Goal: Task Accomplishment & Management: Use online tool/utility

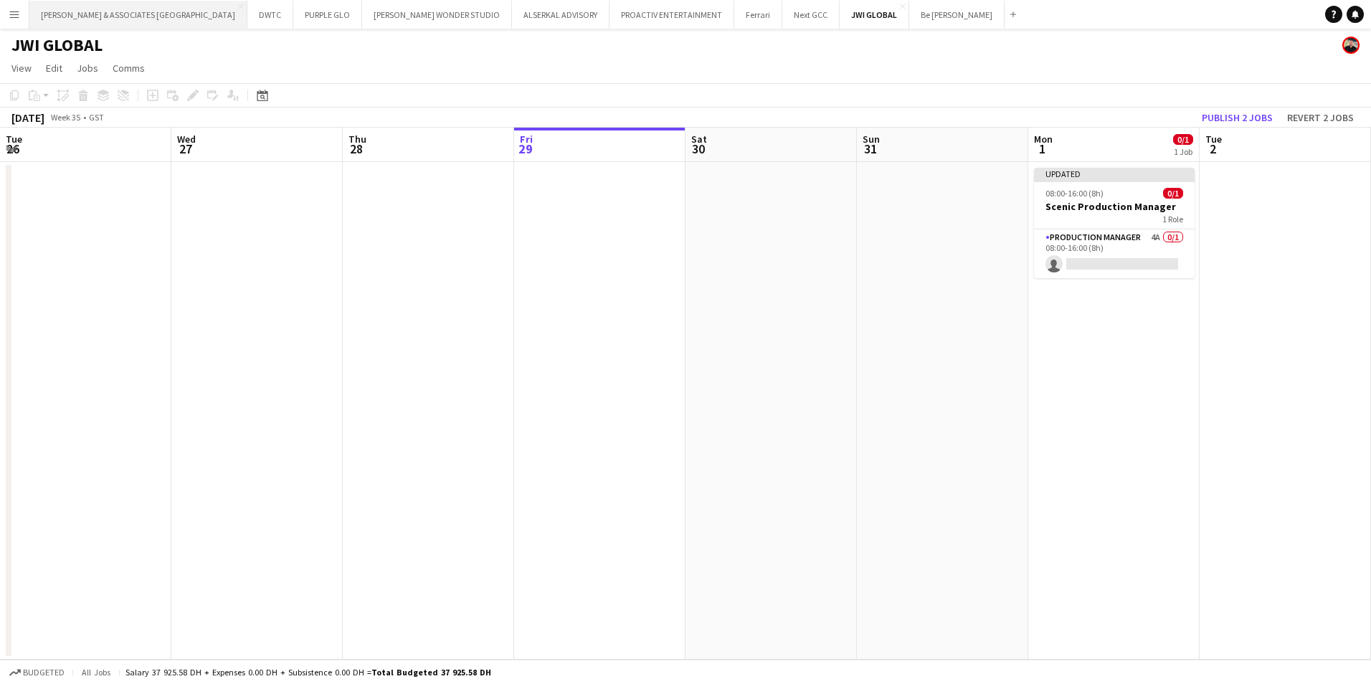
scroll to position [0, 343]
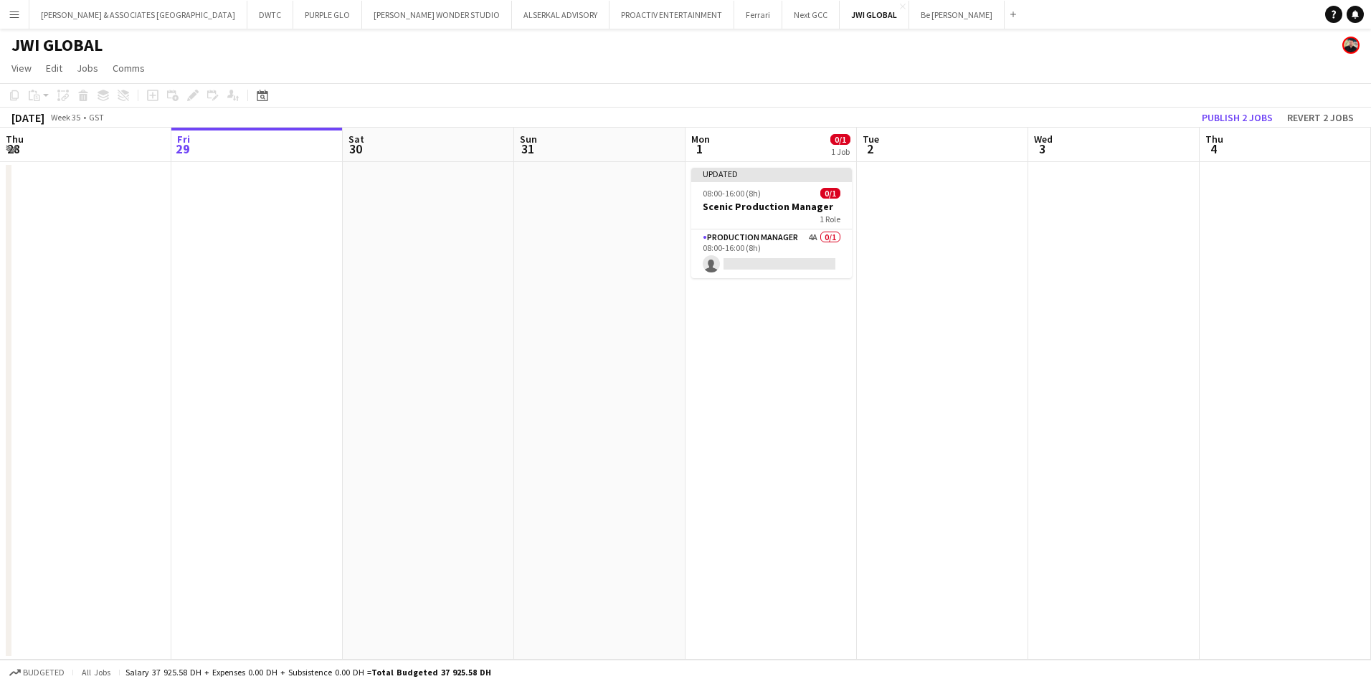
click at [9, 4] on button "Menu" at bounding box center [14, 14] width 29 height 29
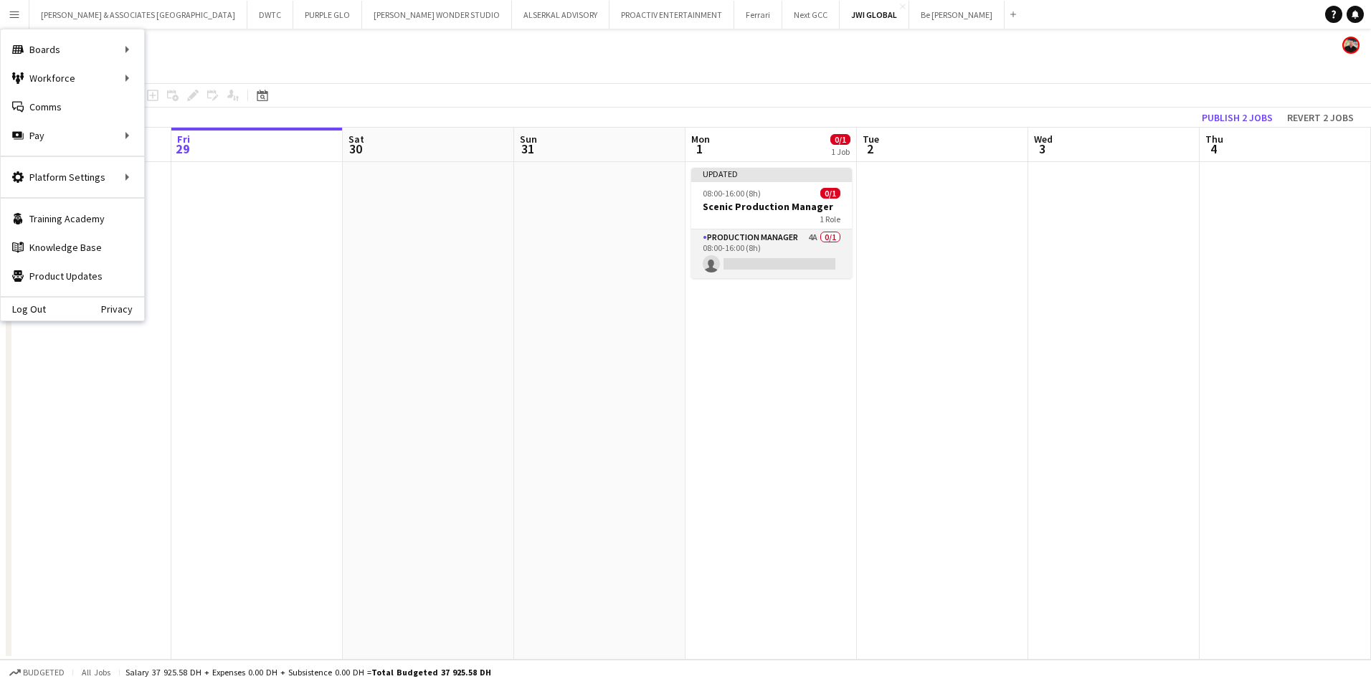
click at [787, 240] on app-card-role "Production Manager 4A 0/1 08:00-16:00 (8h) single-neutral-actions" at bounding box center [771, 253] width 161 height 49
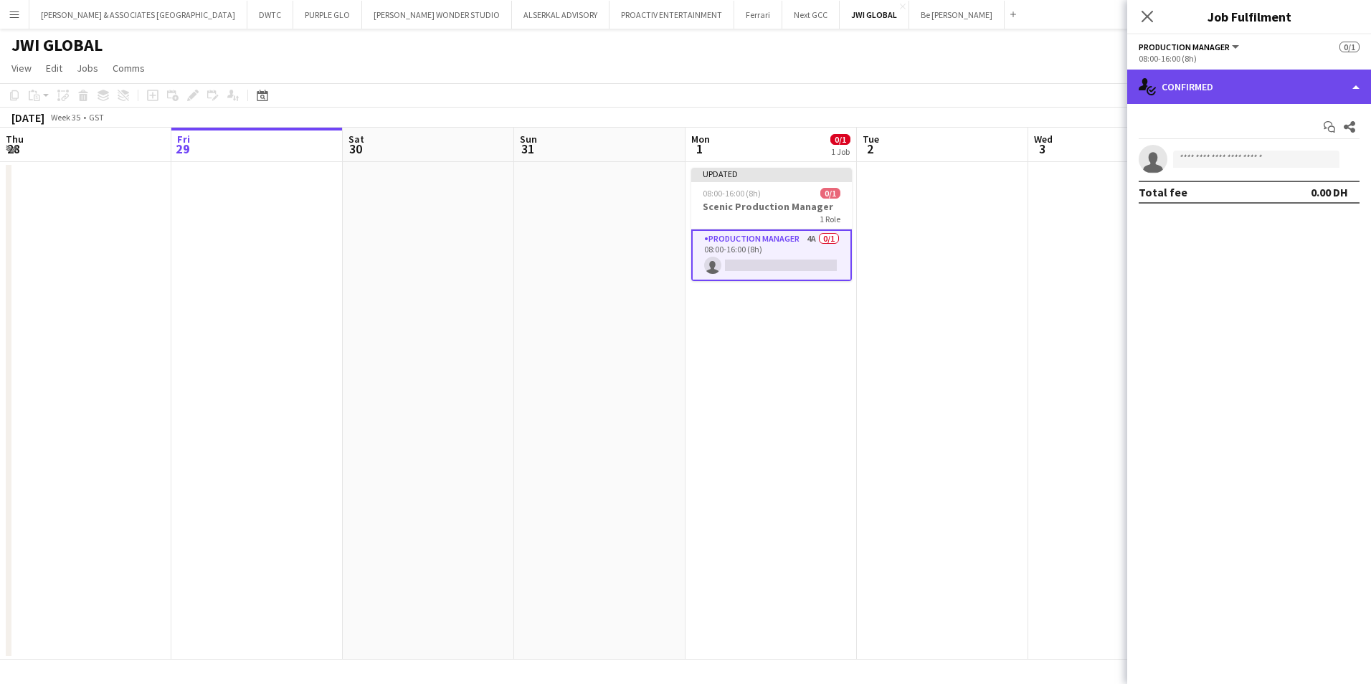
click at [1287, 92] on div "single-neutral-actions-check-2 Confirmed" at bounding box center [1249, 87] width 244 height 34
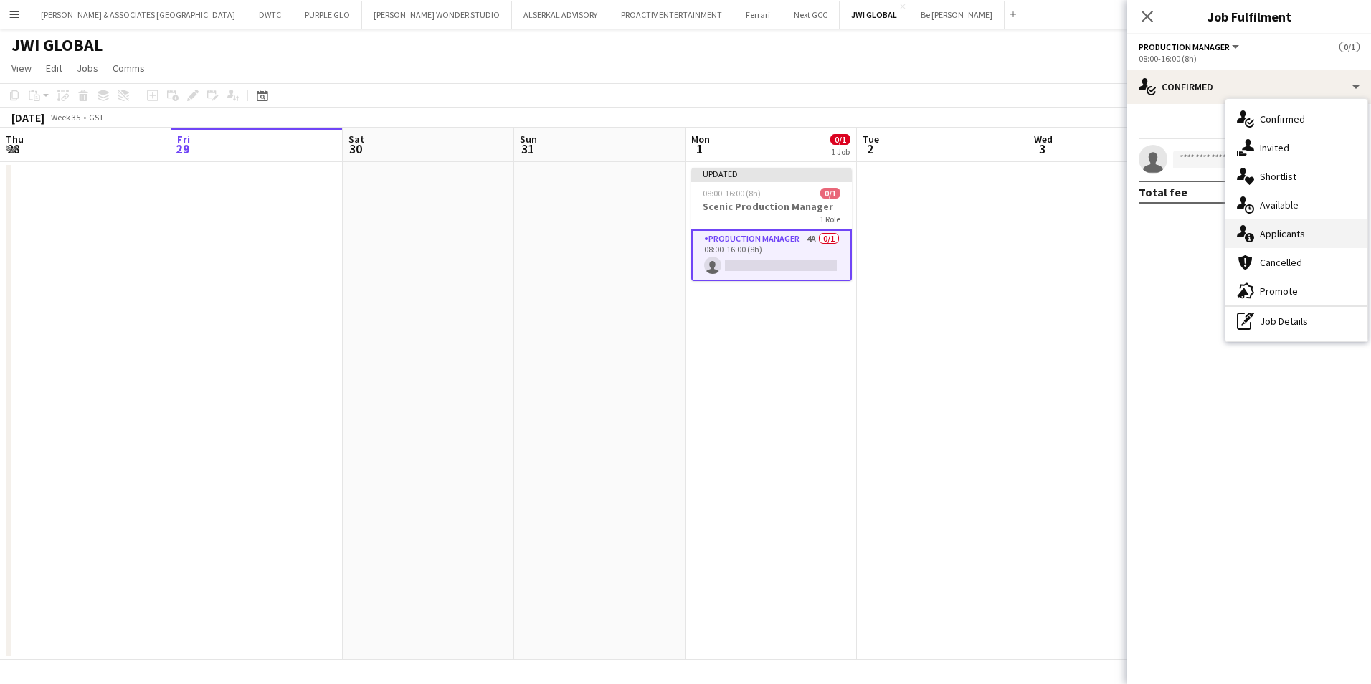
click at [1302, 238] on div "single-neutral-actions-information Applicants" at bounding box center [1297, 233] width 142 height 29
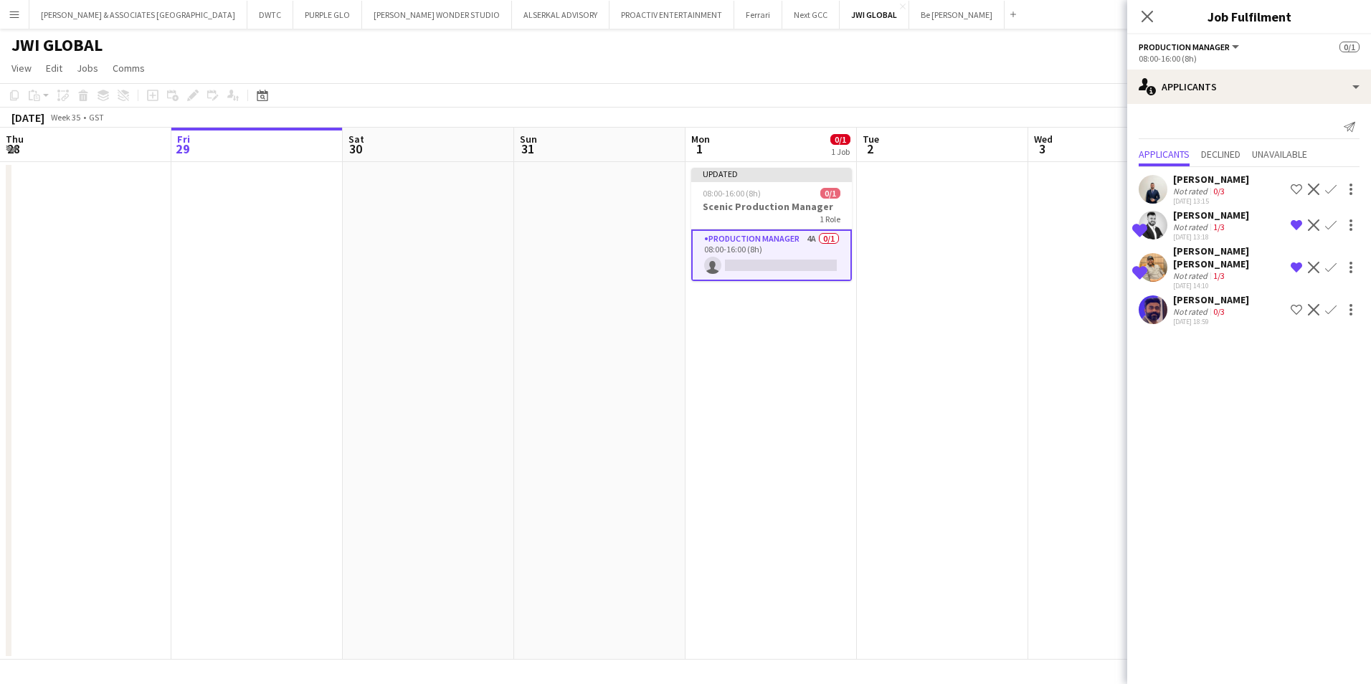
click at [1222, 217] on div "[PERSON_NAME]" at bounding box center [1211, 215] width 76 height 13
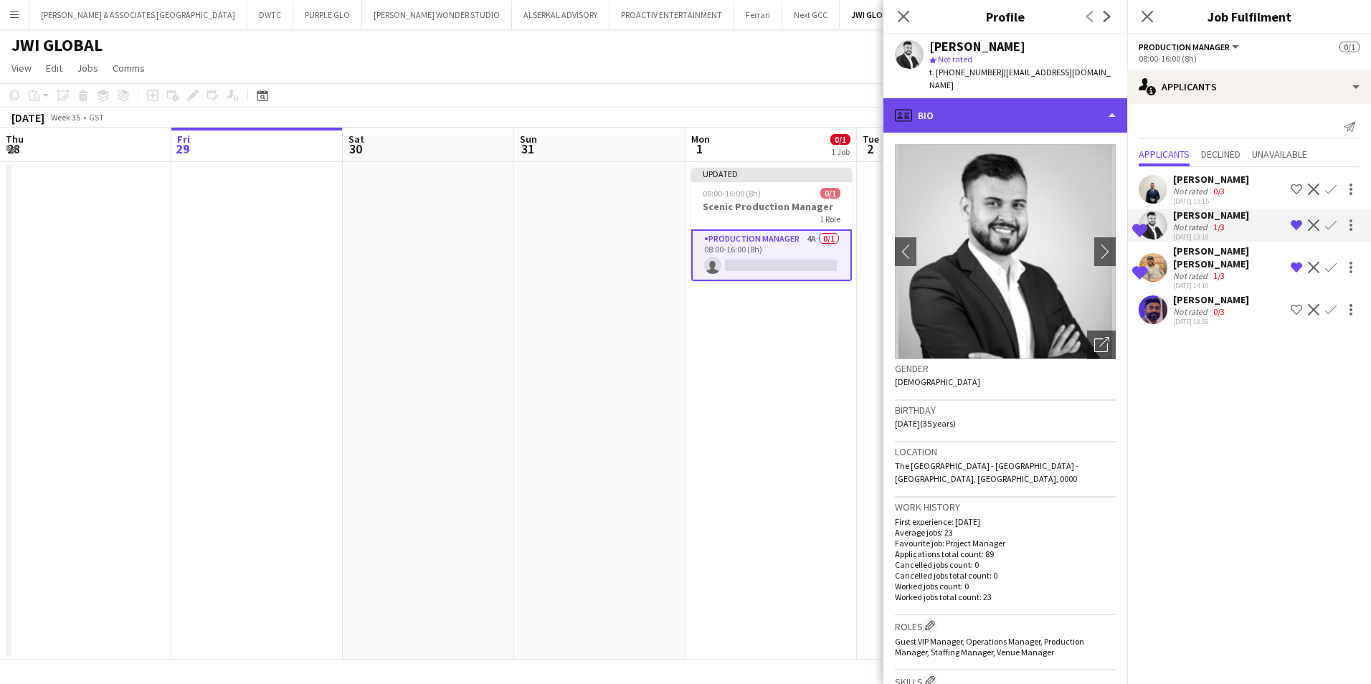
click at [979, 98] on div "profile Bio" at bounding box center [1006, 115] width 244 height 34
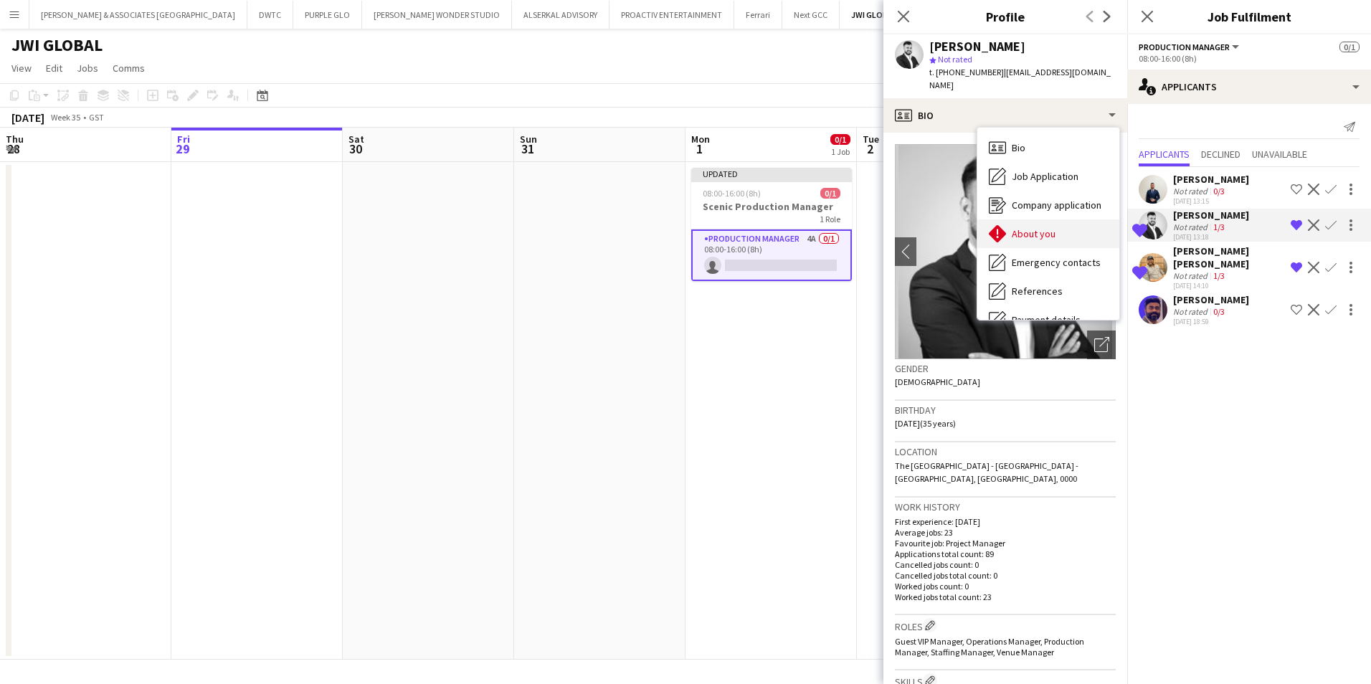
click at [1045, 227] on span "About you" at bounding box center [1034, 233] width 44 height 13
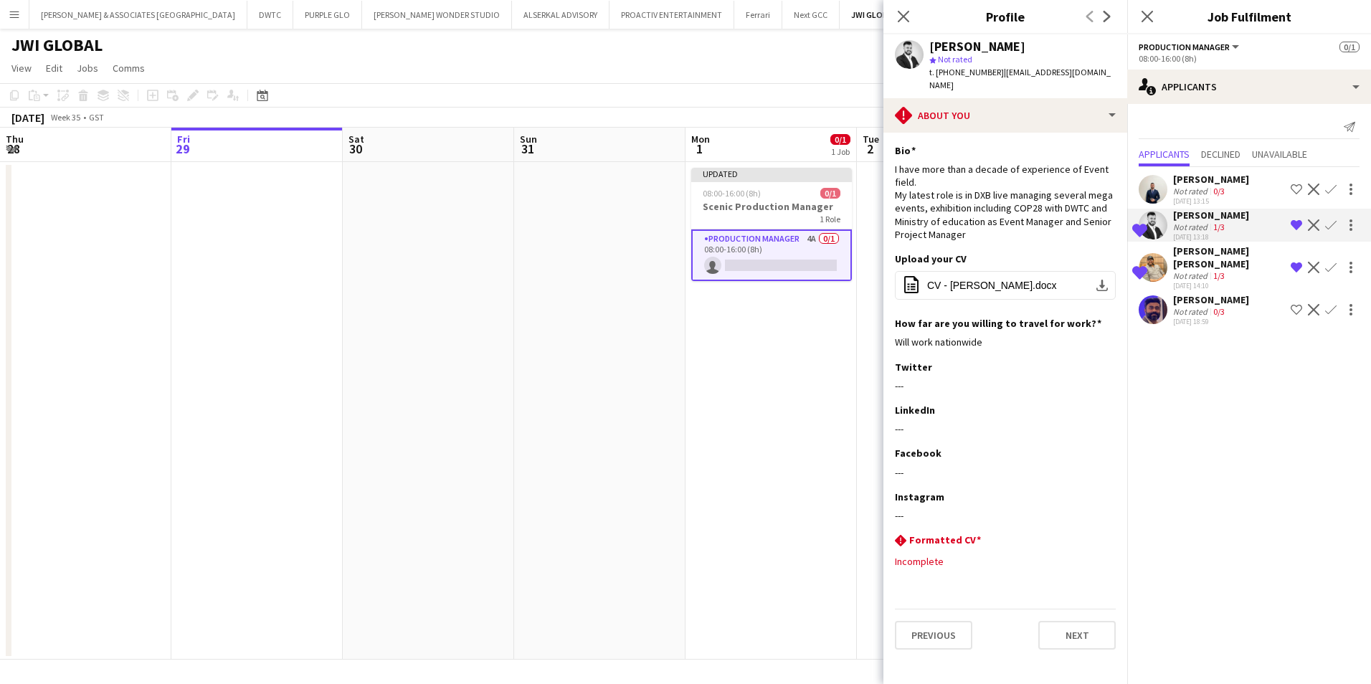
click at [1342, 19] on h3 "Job Fulfilment" at bounding box center [1249, 16] width 244 height 19
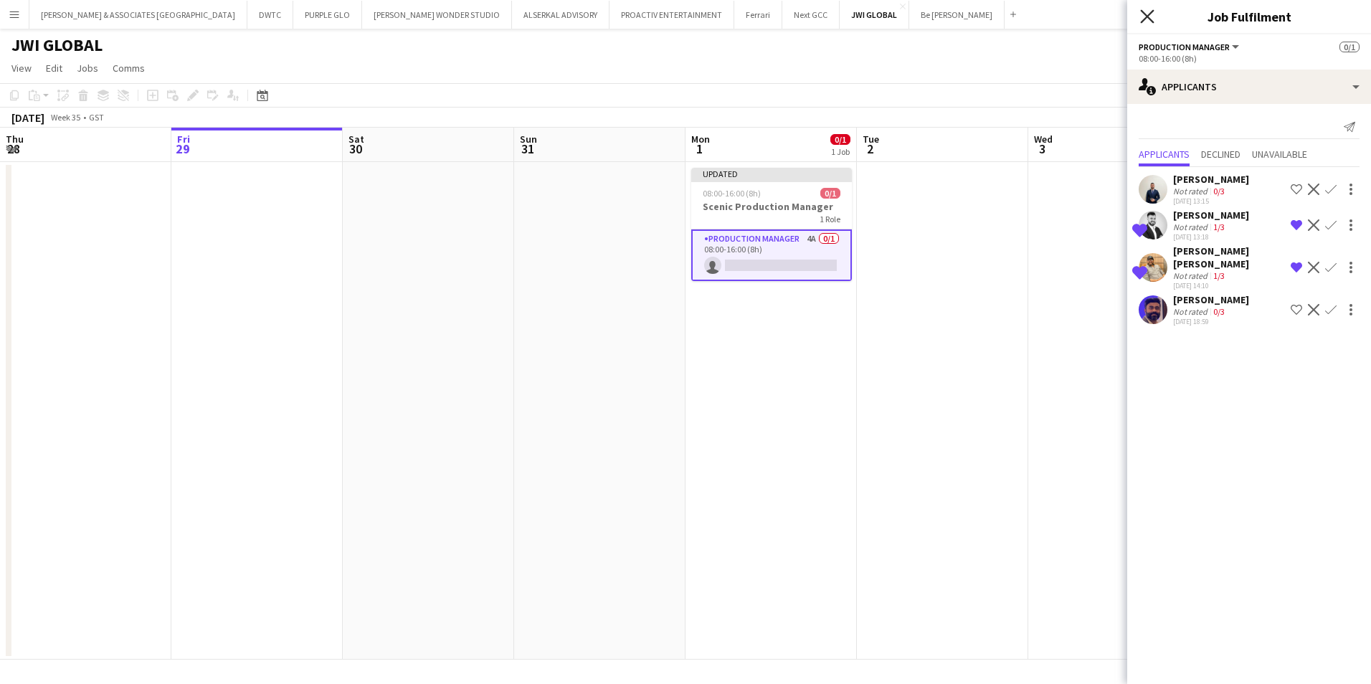
click at [1152, 20] on icon at bounding box center [1147, 16] width 14 height 14
